Goal: Task Accomplishment & Management: Manage account settings

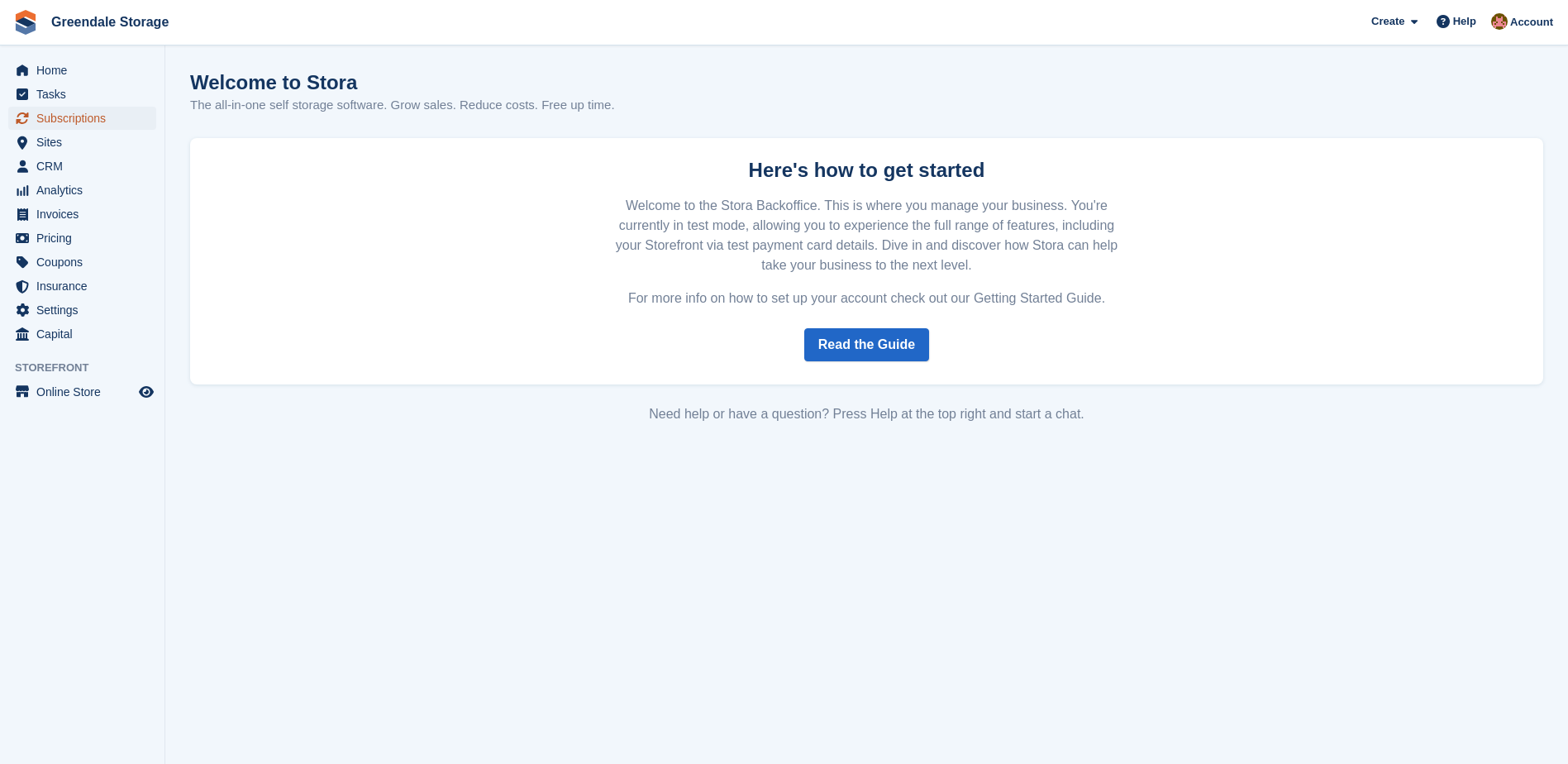
click at [72, 125] on span "Subscriptions" at bounding box center [86, 118] width 99 height 24
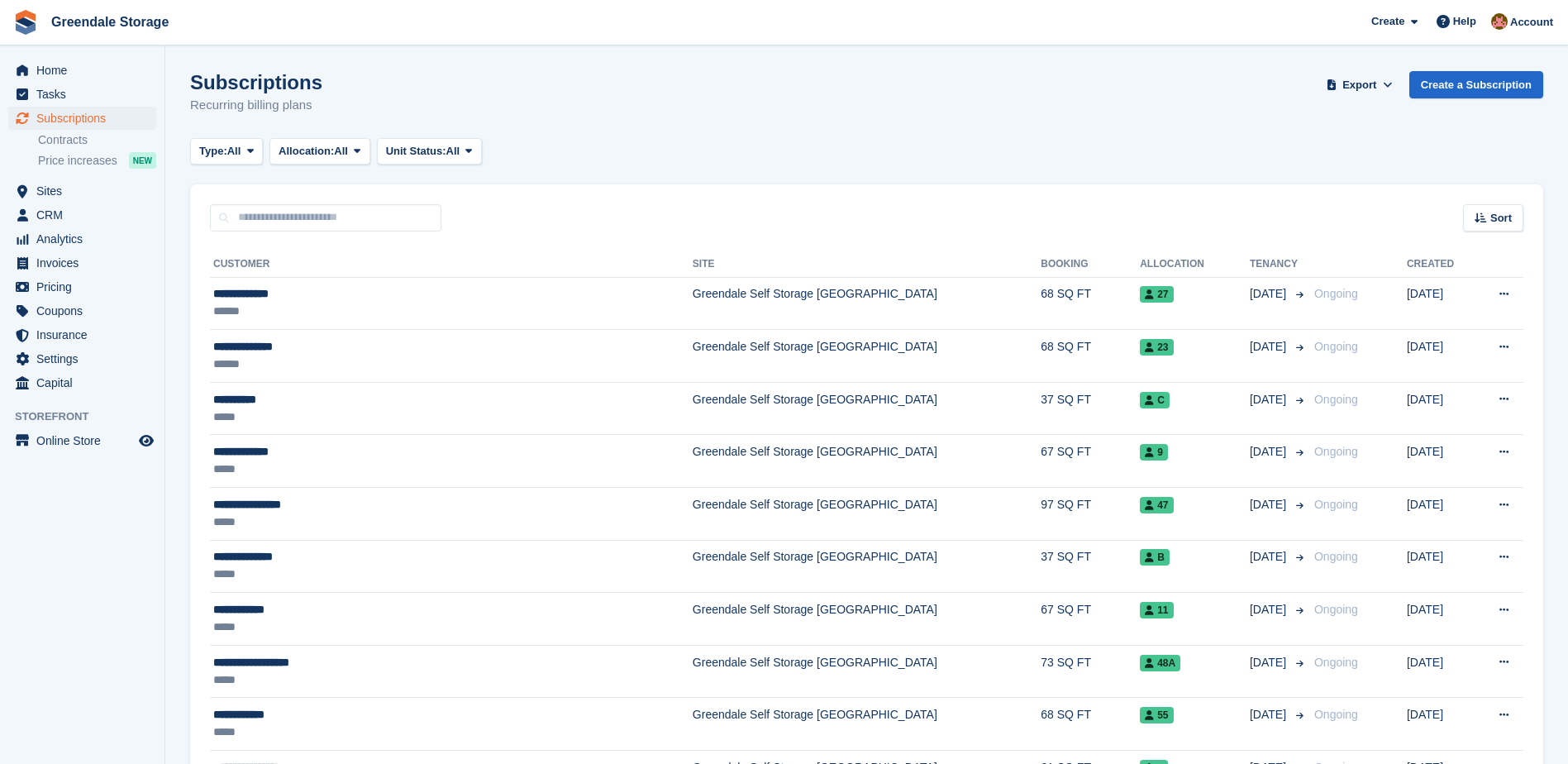
click at [313, 222] on input "text" at bounding box center [326, 218] width 231 height 27
type input "*****"
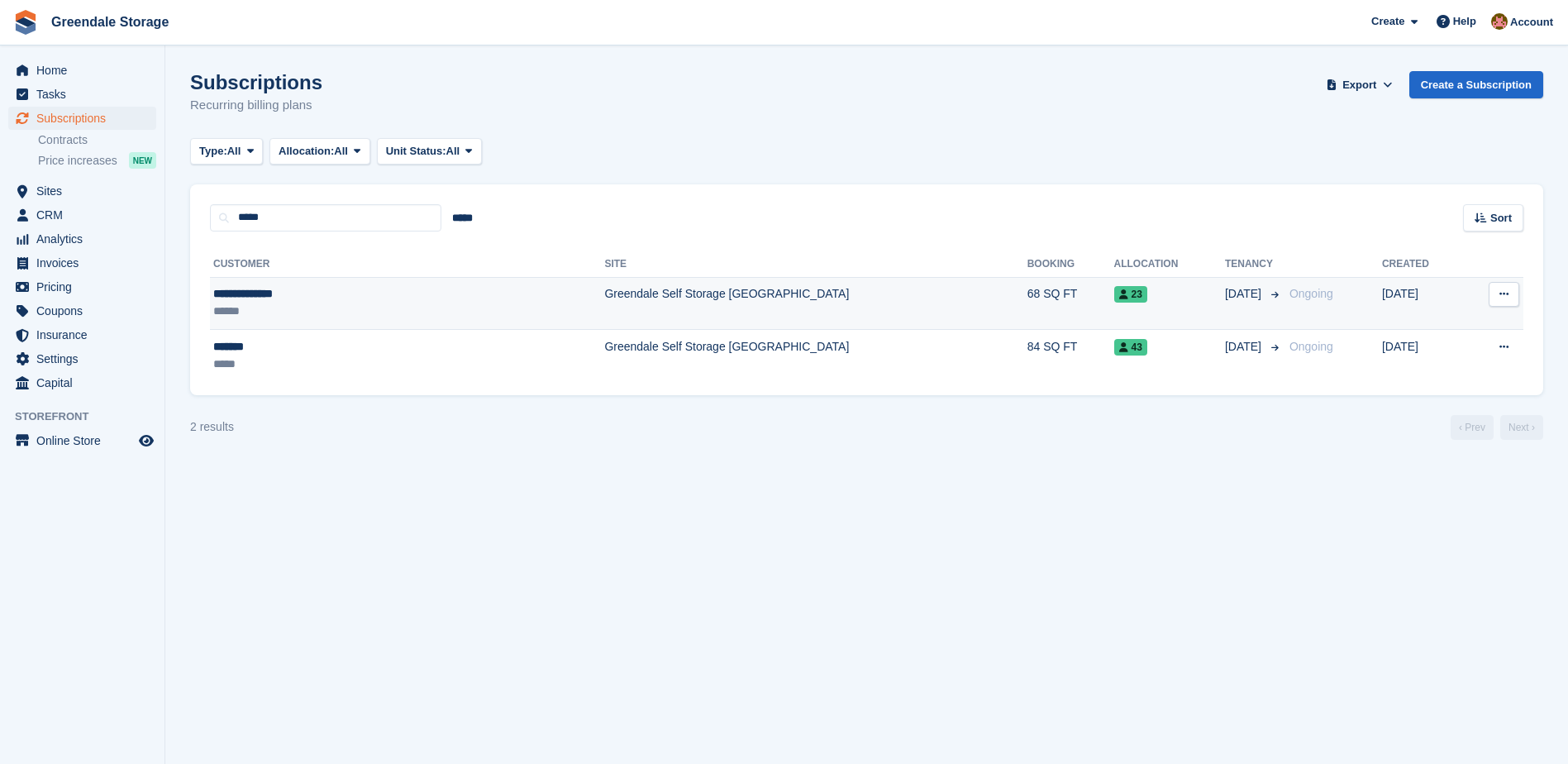
click at [362, 303] on div "******" at bounding box center [326, 311] width 225 height 17
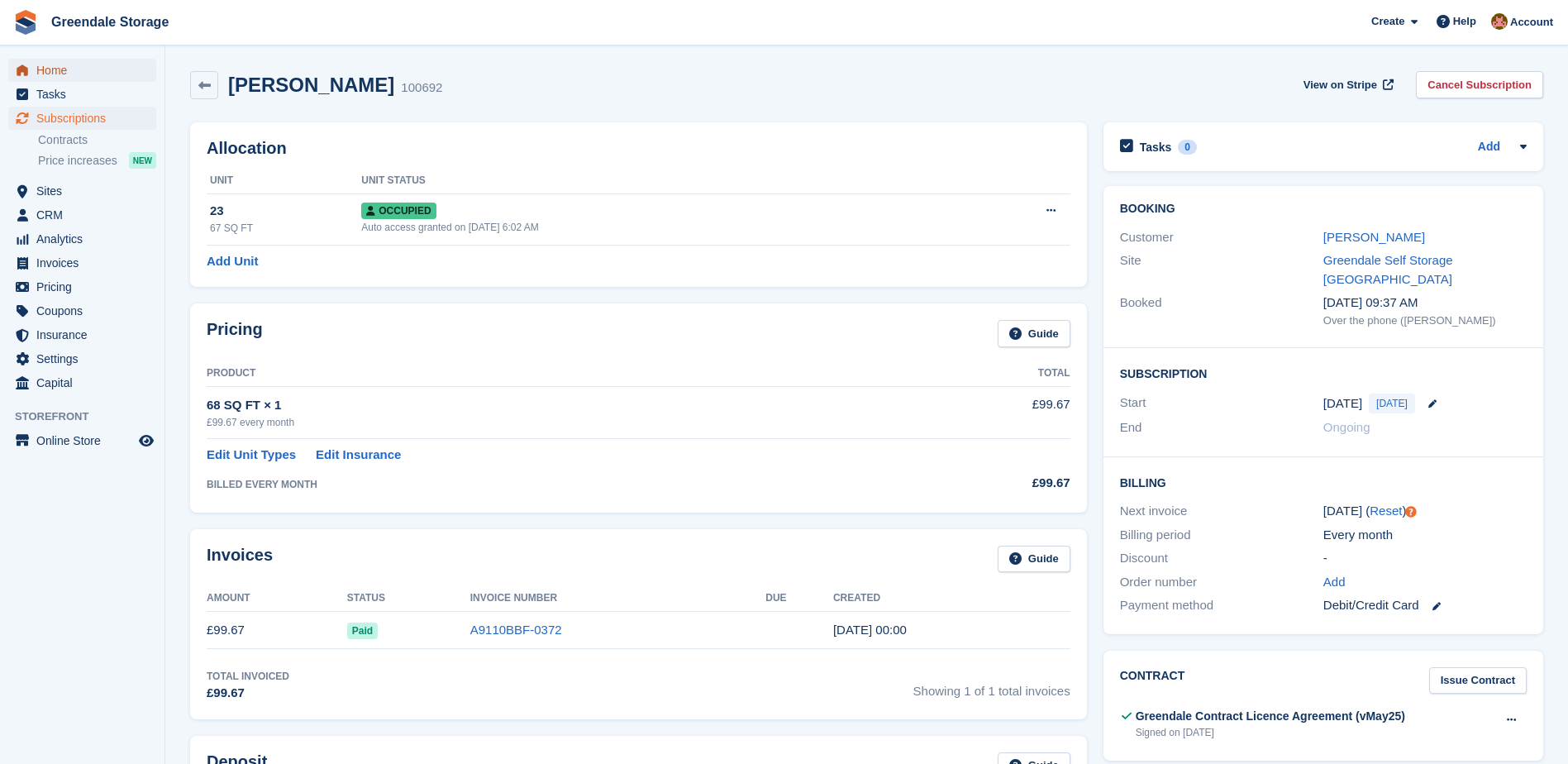
click at [41, 64] on span "Home" at bounding box center [86, 71] width 99 height 24
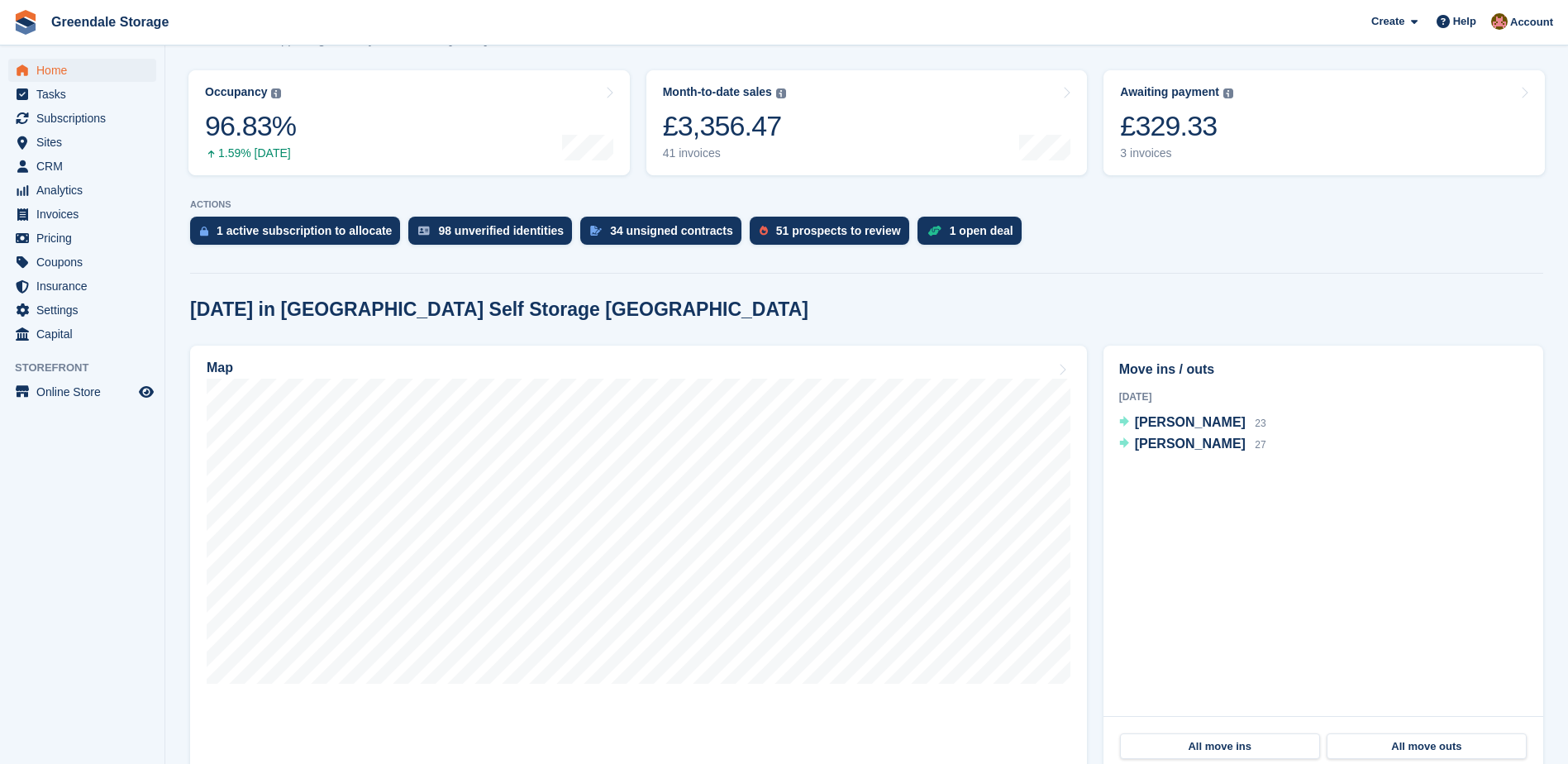
scroll to position [496, 0]
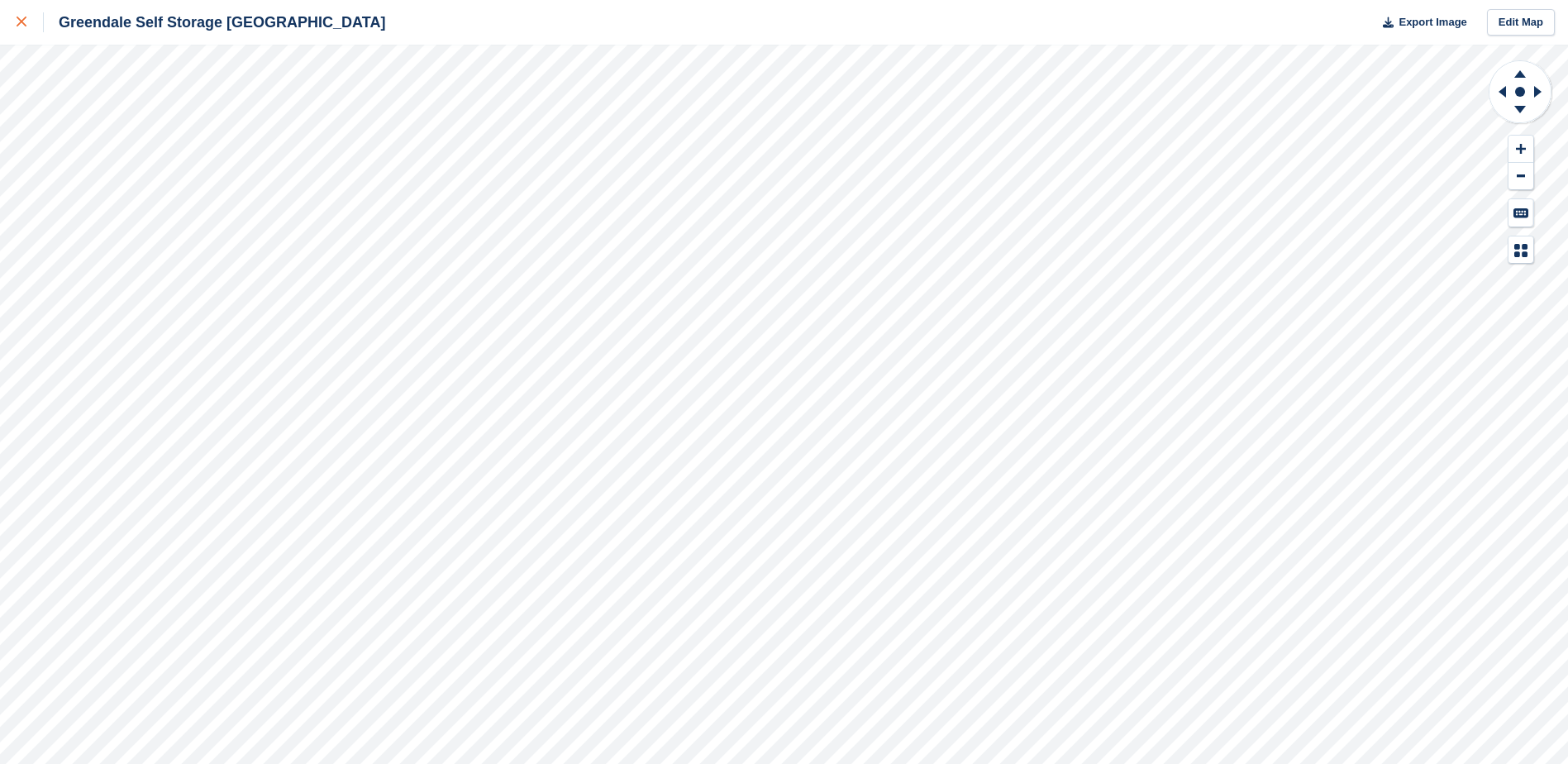
click at [24, 21] on icon at bounding box center [21, 21] width 10 height 10
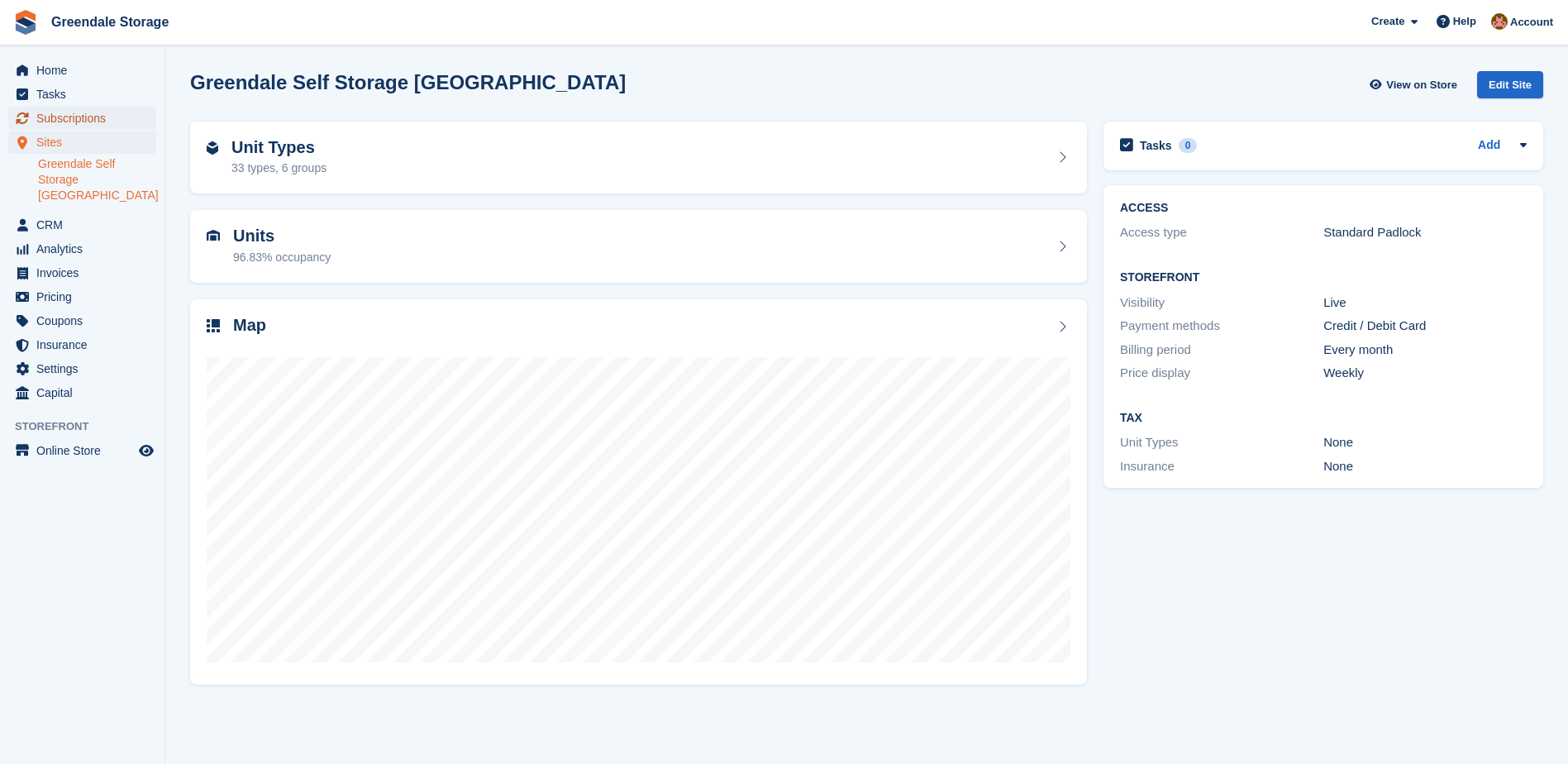
click at [67, 113] on span "Subscriptions" at bounding box center [86, 118] width 99 height 24
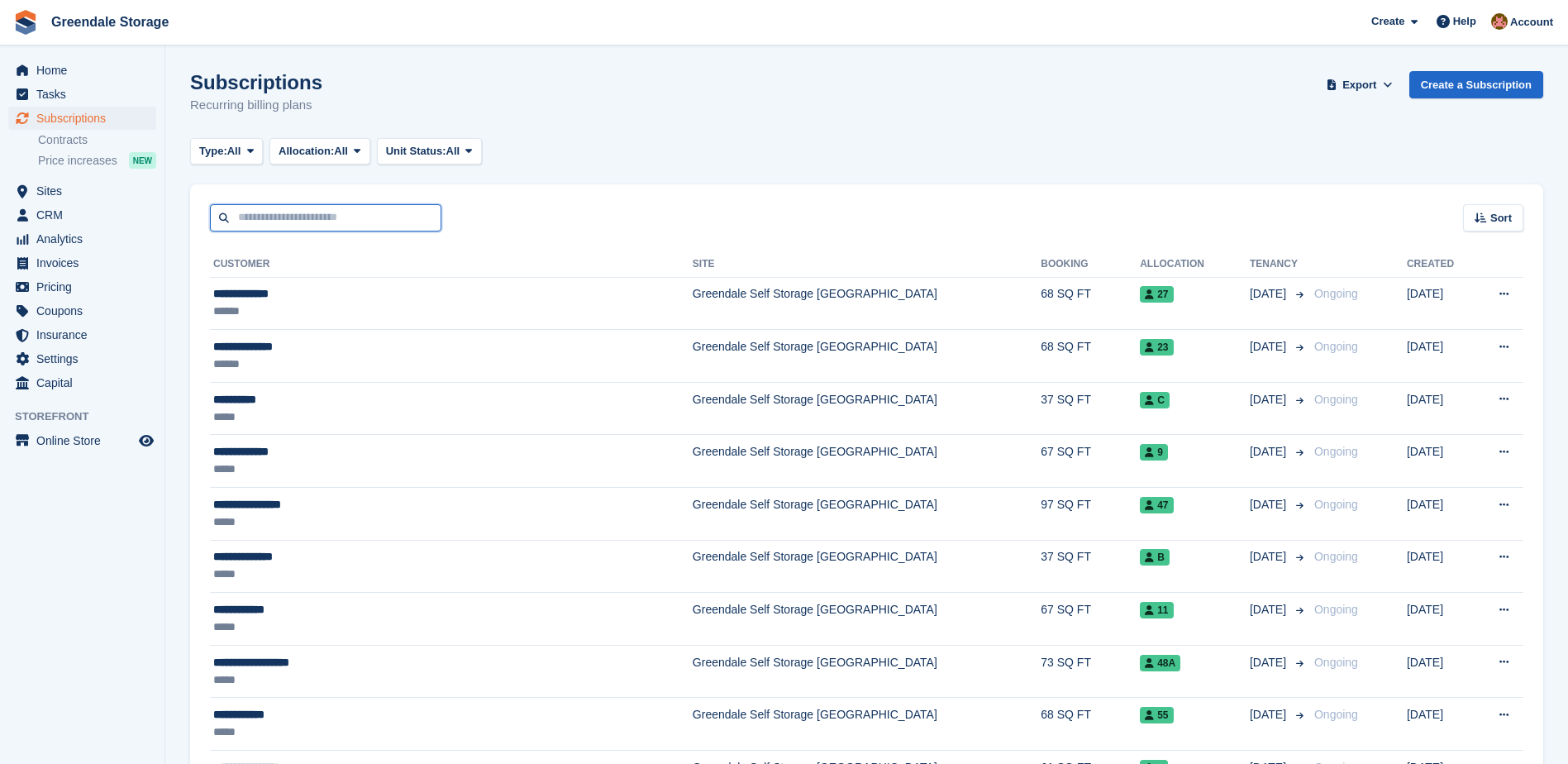
click at [309, 217] on input "text" at bounding box center [326, 218] width 231 height 27
type input "********"
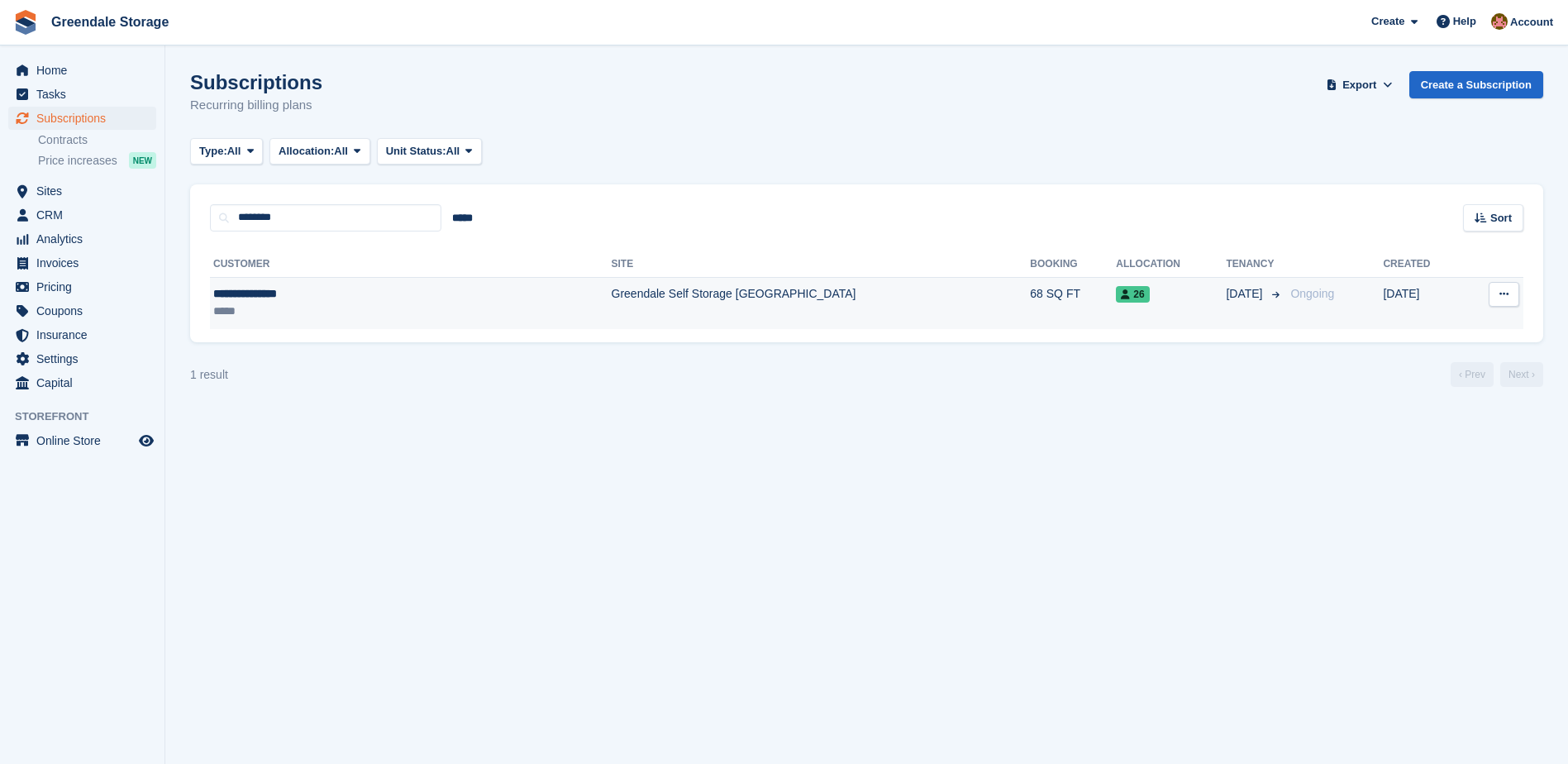
click at [612, 297] on td "Greendale Self Storage [GEOGRAPHIC_DATA]" at bounding box center [822, 303] width 420 height 52
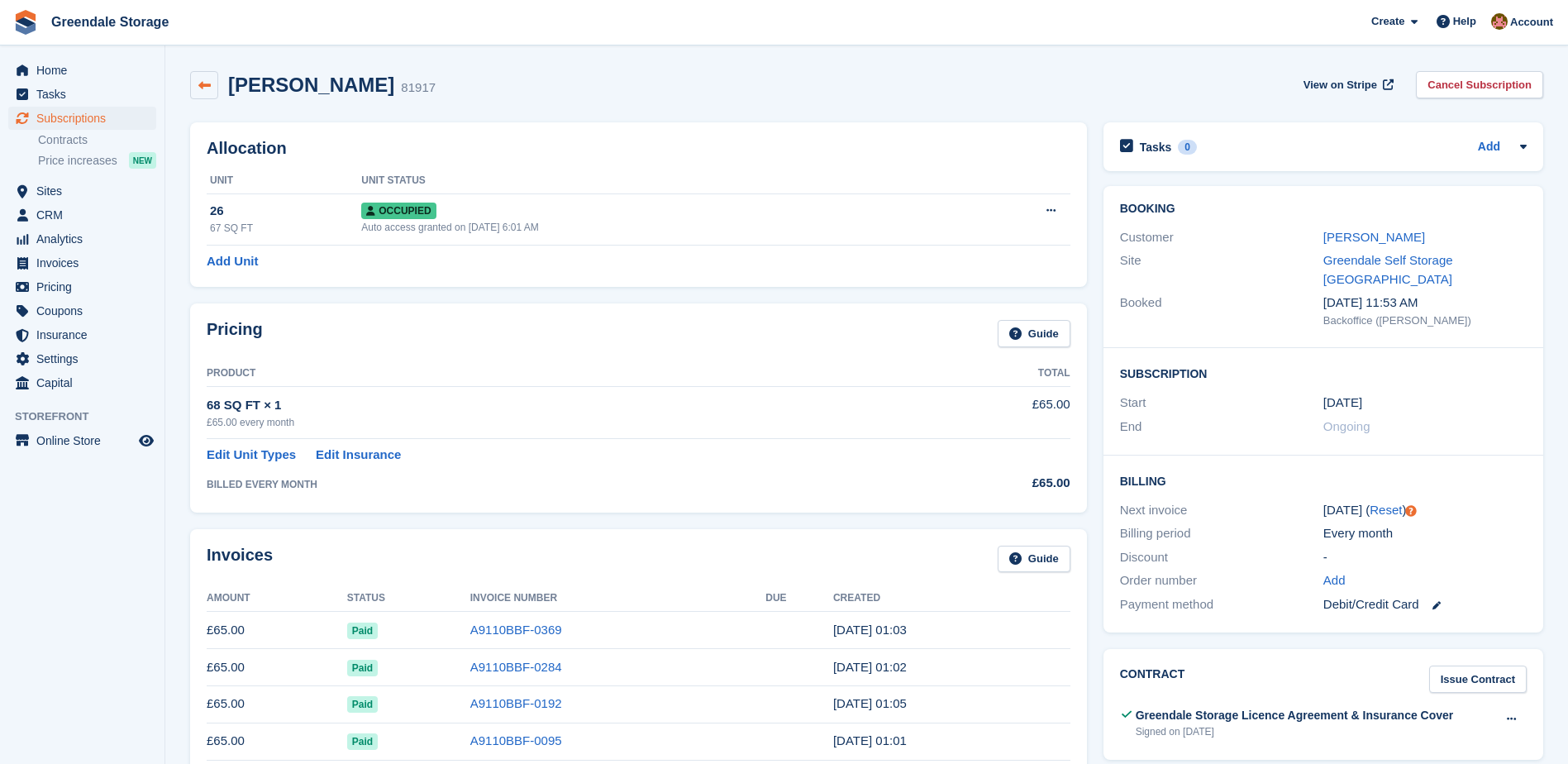
click at [207, 89] on icon at bounding box center [204, 86] width 13 height 13
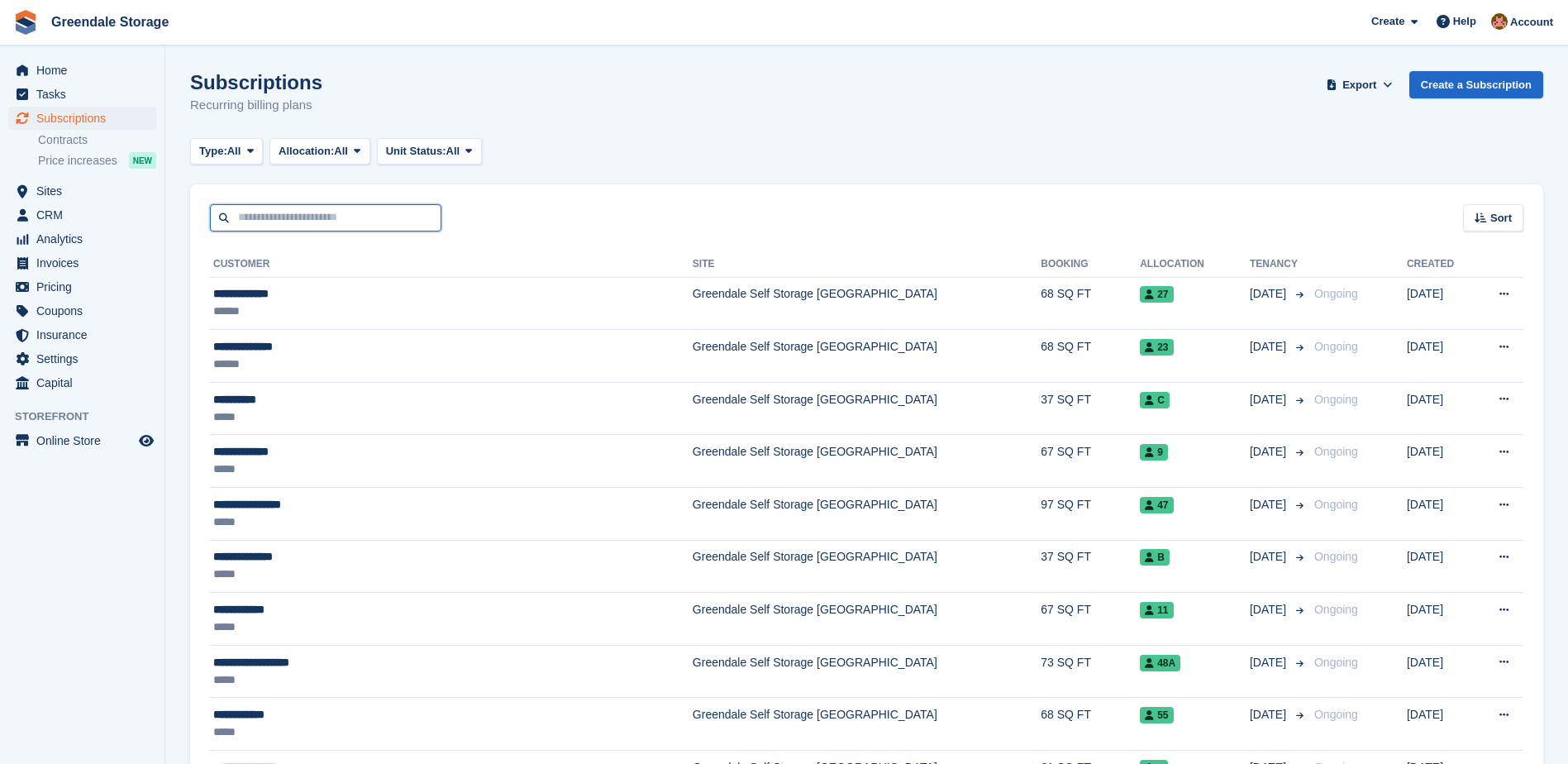
click at [278, 217] on input "text" at bounding box center [326, 218] width 231 height 27
type input "*****"
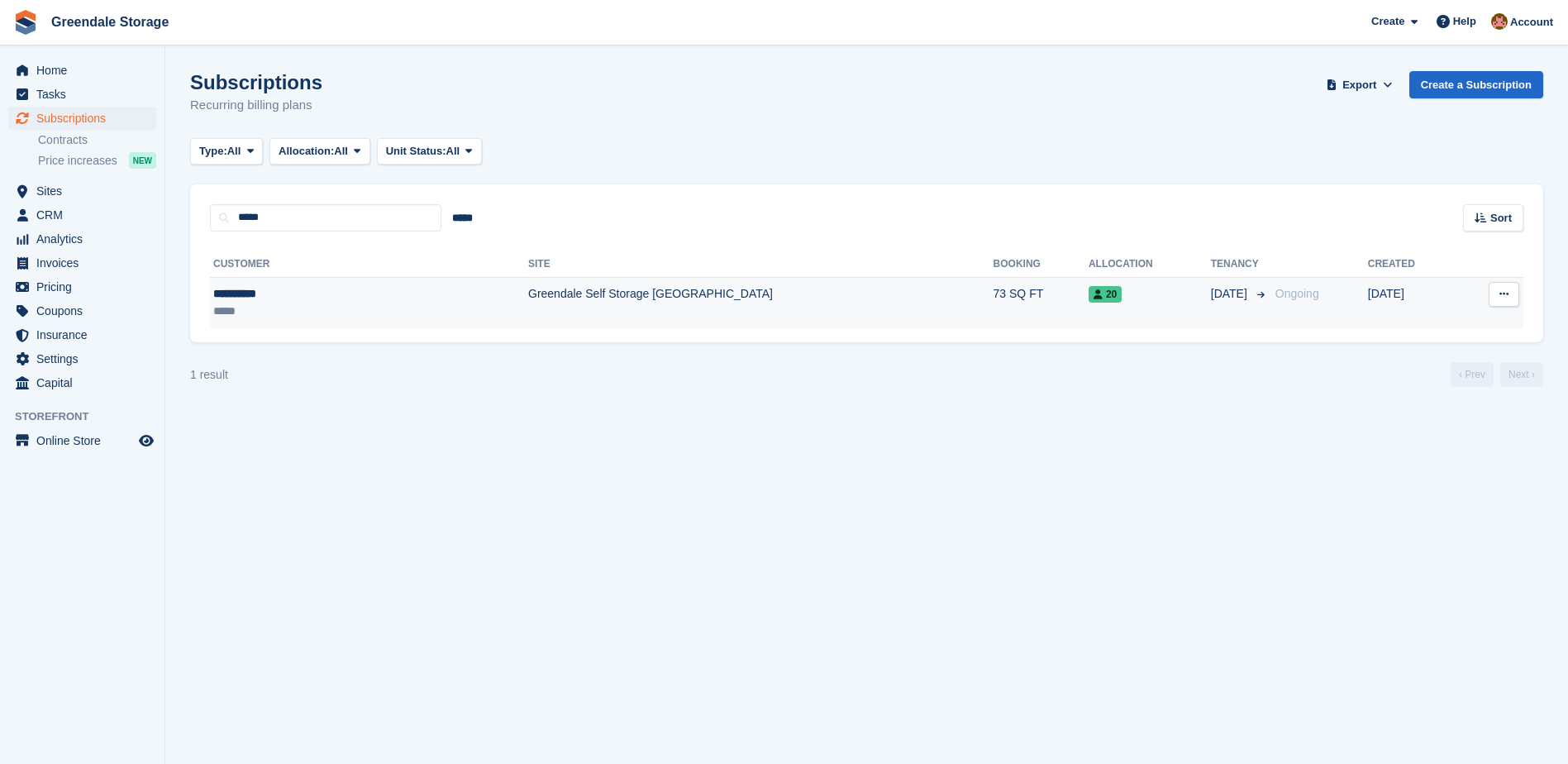
click at [528, 294] on td "Greendale Self Storage [GEOGRAPHIC_DATA]" at bounding box center [760, 303] width 466 height 52
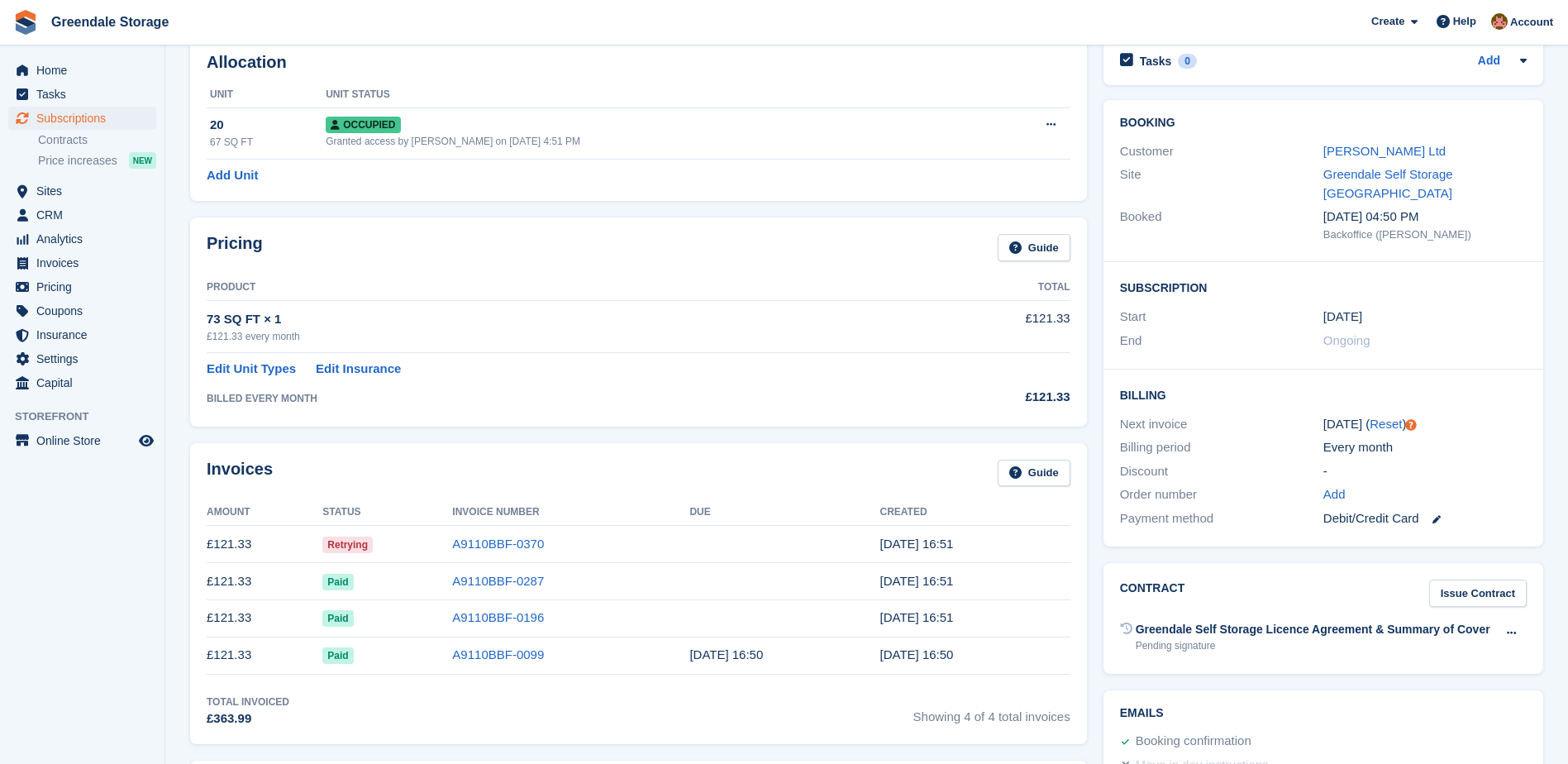
scroll to position [165, 0]
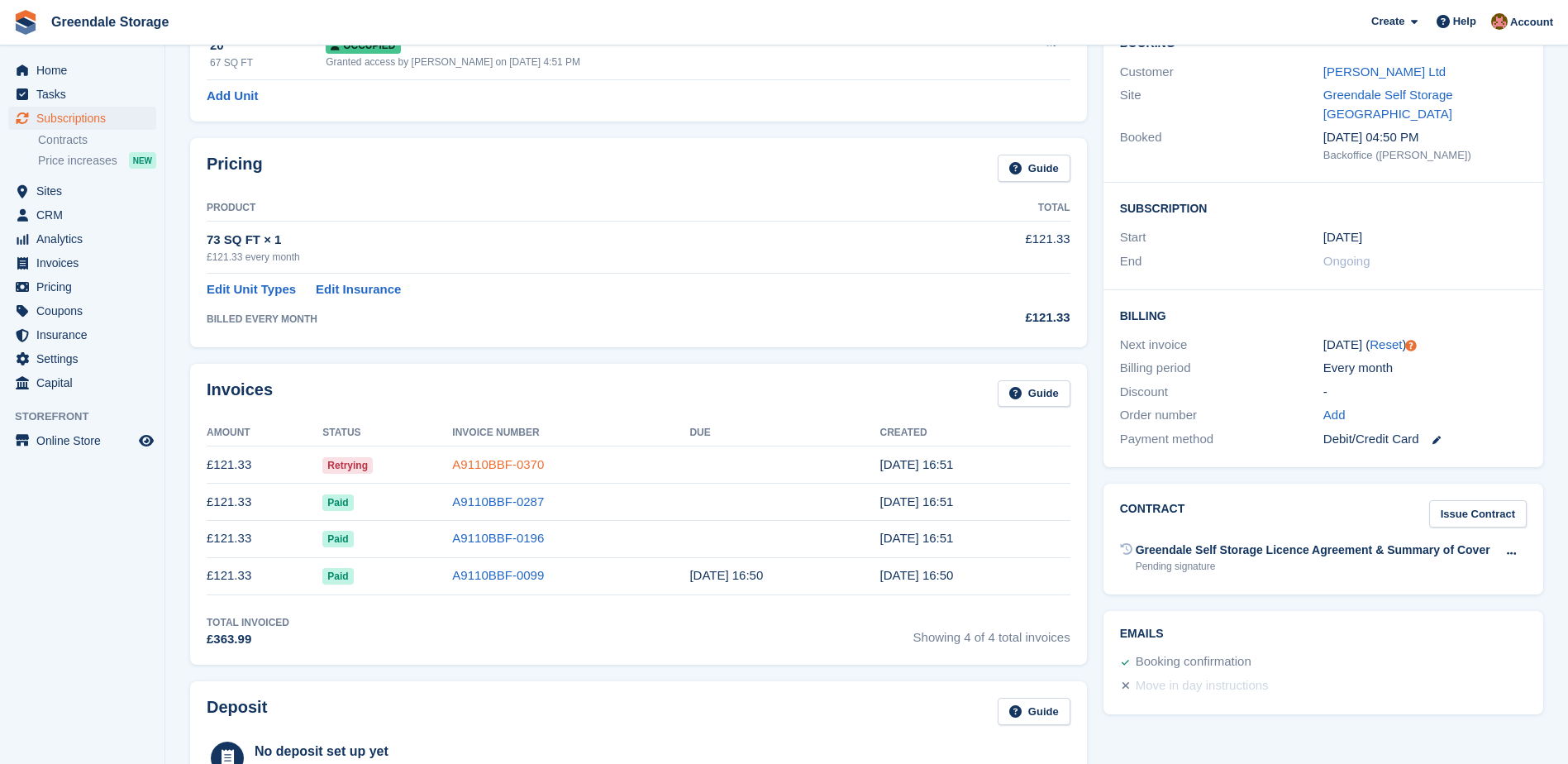
click at [479, 462] on link "A9110BBF-0370" at bounding box center [497, 465] width 91 height 14
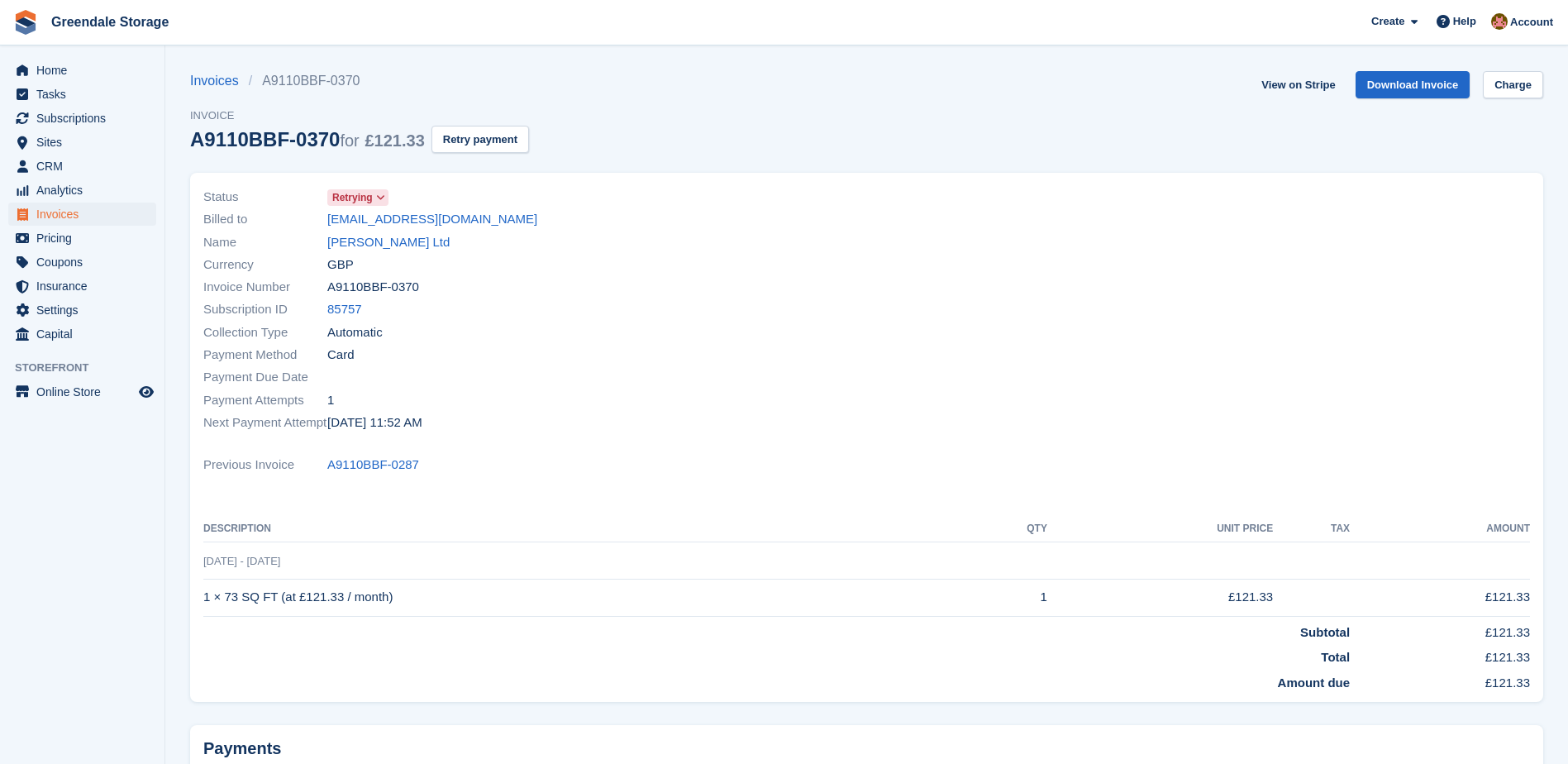
scroll to position [165, 0]
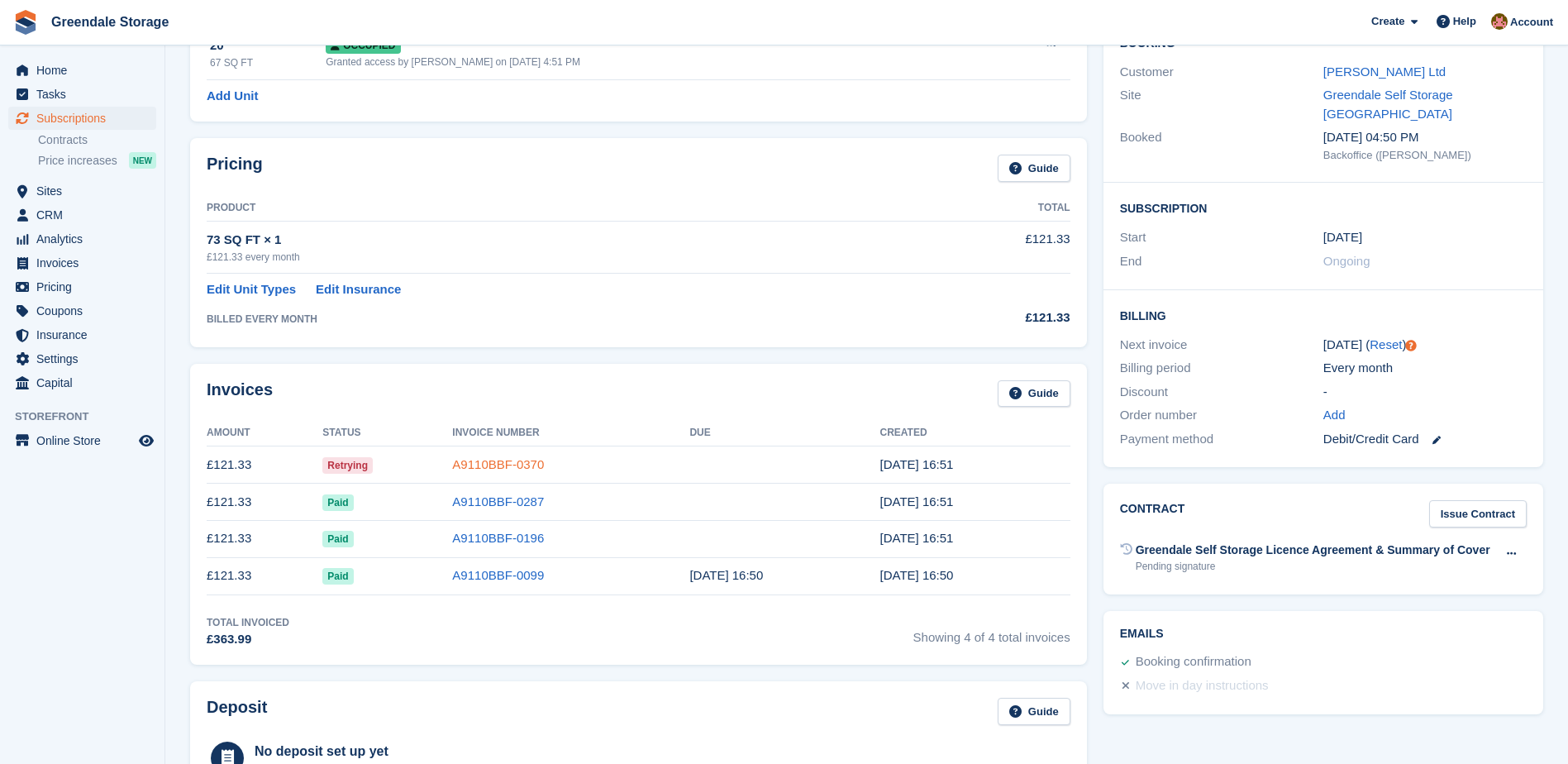
click at [491, 459] on link "A9110BBF-0370" at bounding box center [497, 465] width 91 height 14
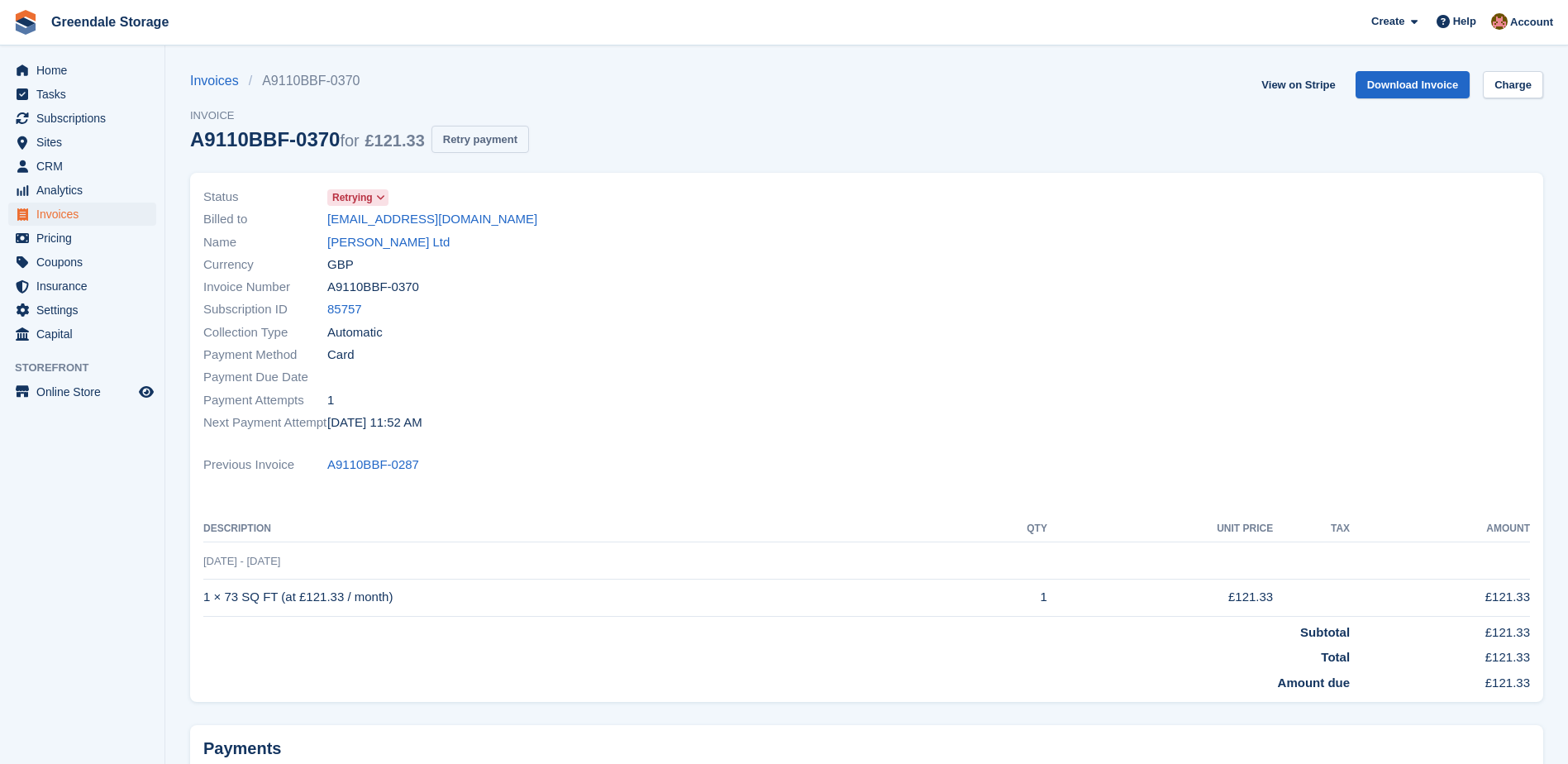
click at [462, 136] on button "Retry payment" at bounding box center [480, 139] width 98 height 27
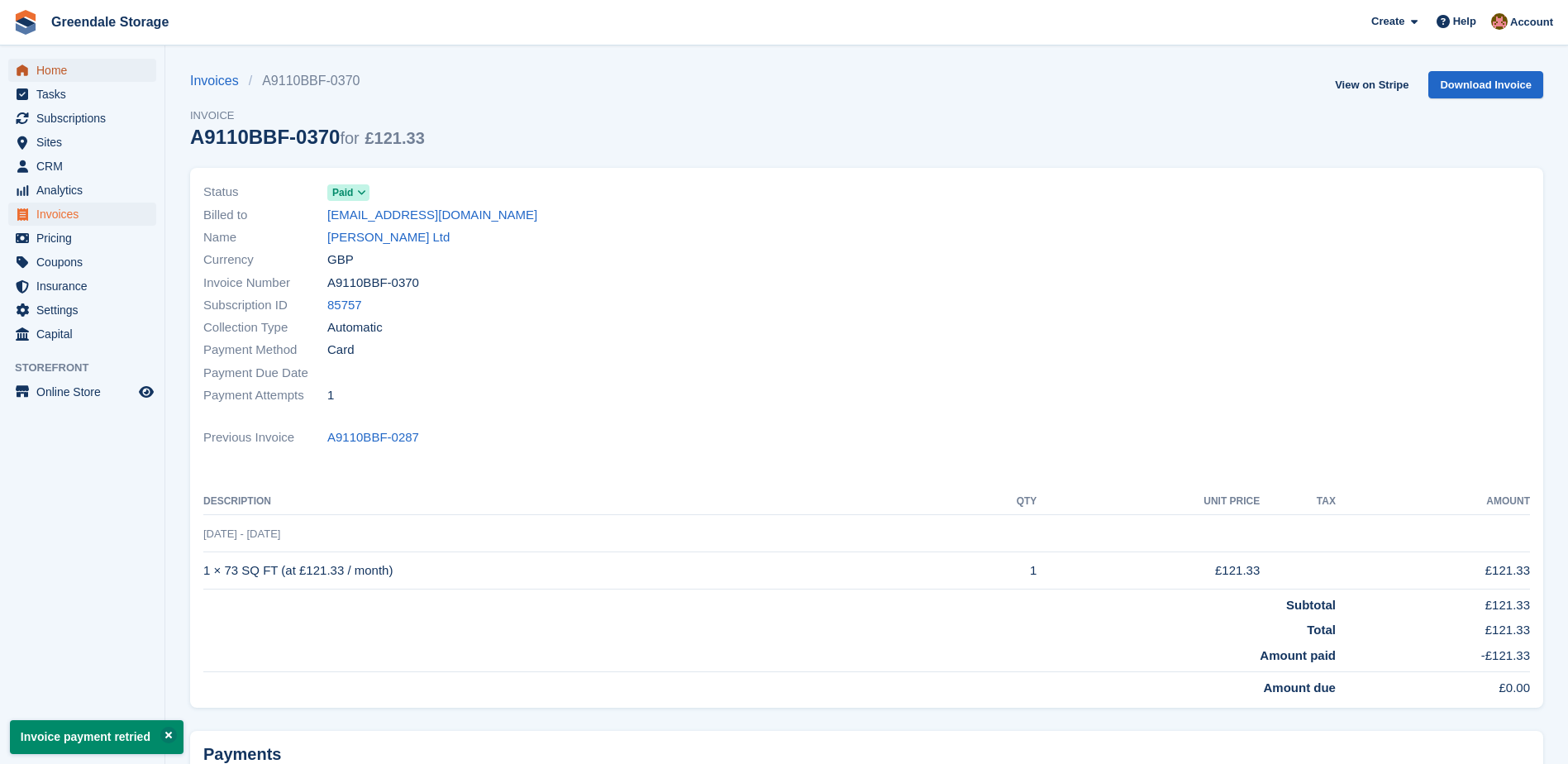
click at [53, 71] on span "Home" at bounding box center [86, 71] width 99 height 24
